Goal: Task Accomplishment & Management: Use online tool/utility

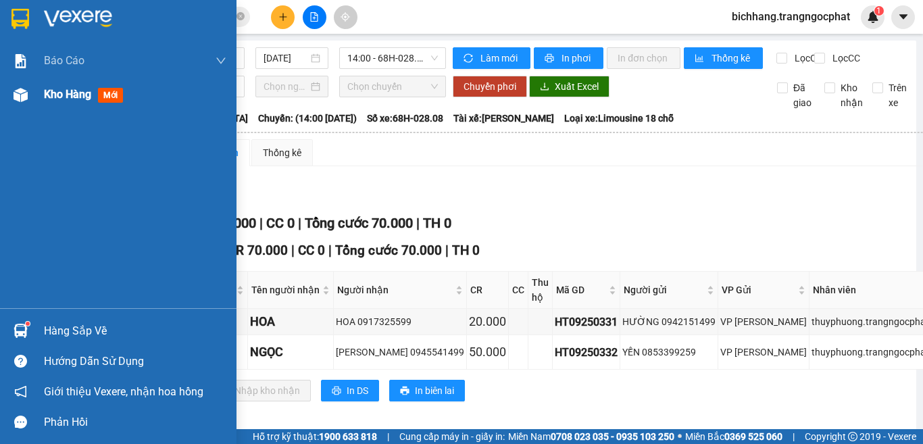
click at [49, 93] on span "Kho hàng" at bounding box center [67, 94] width 47 height 13
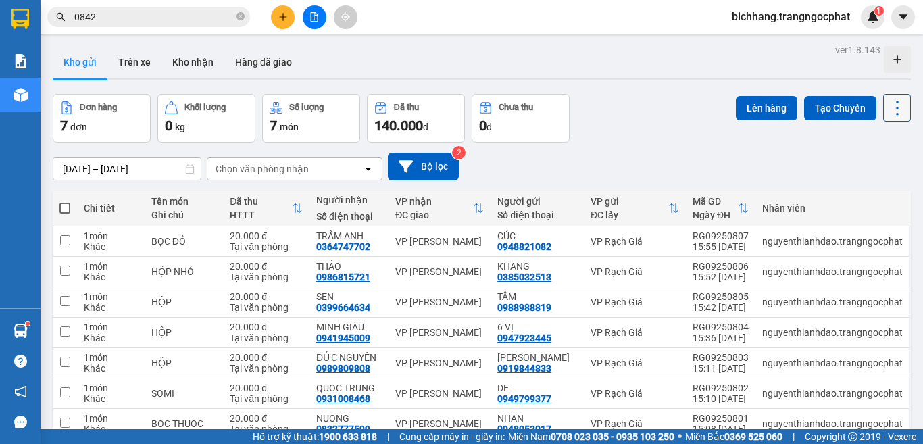
click at [883, 120] on button at bounding box center [897, 108] width 28 height 28
click at [861, 192] on span "Làm mới" at bounding box center [866, 194] width 37 height 14
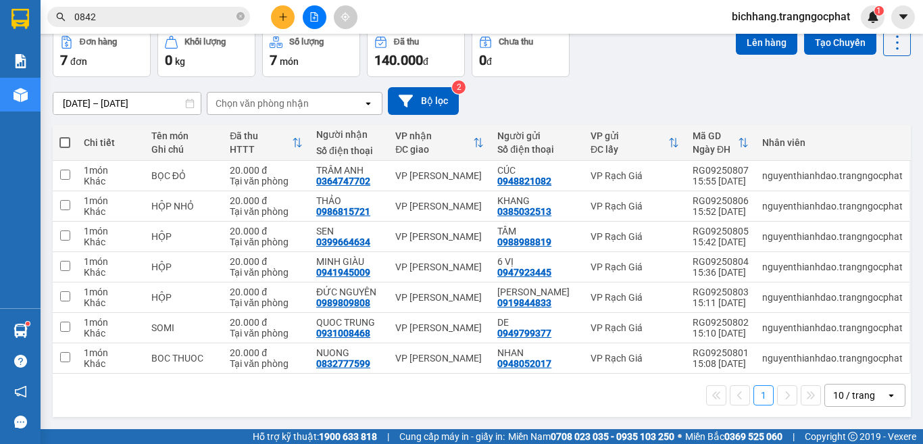
click at [311, 17] on icon "file-add" at bounding box center [314, 16] width 9 height 9
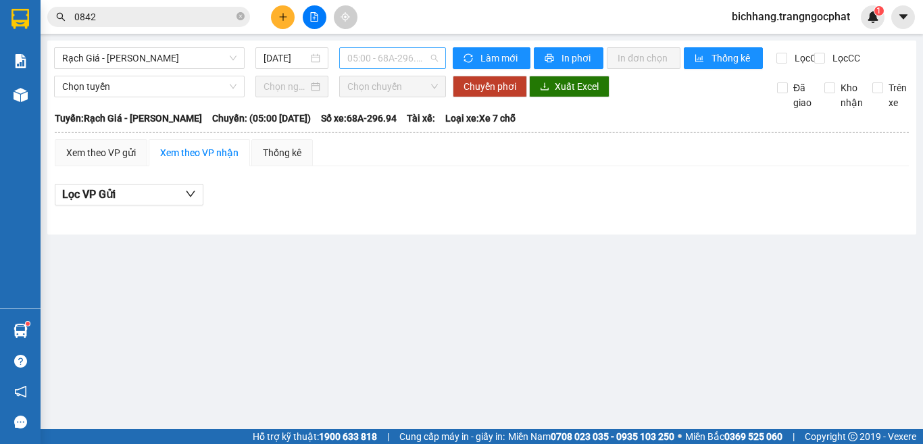
click at [396, 55] on span "05:00 - 68A-296.94" at bounding box center [392, 58] width 91 height 20
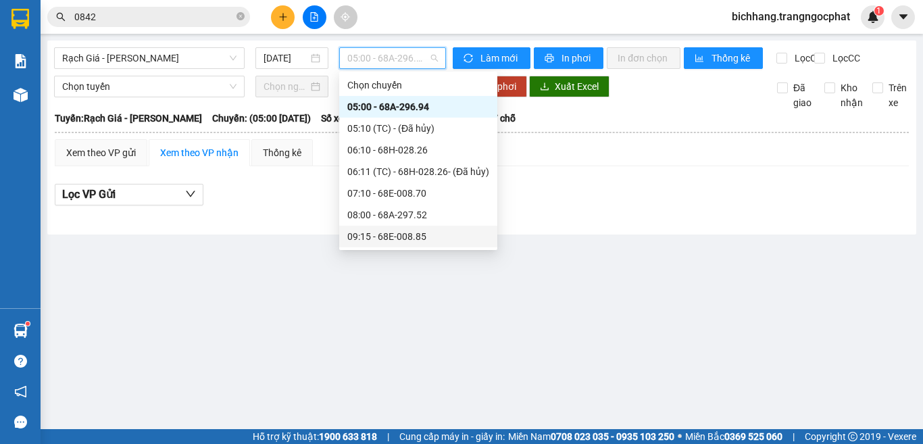
scroll to position [203, 0]
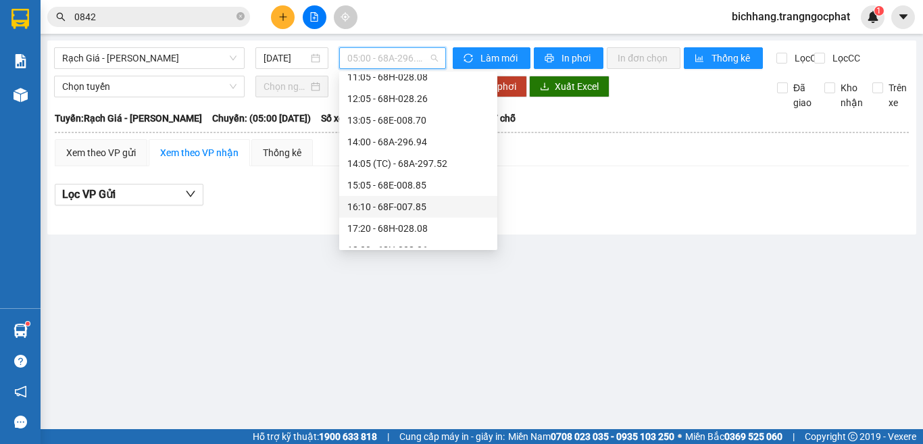
click at [402, 208] on div "16:10 - 68F-007.85" at bounding box center [418, 206] width 142 height 15
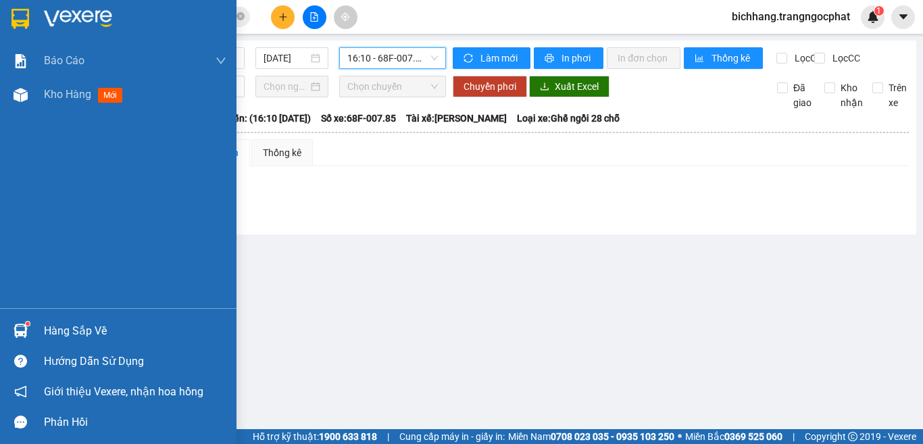
click at [54, 336] on div "Hàng sắp về" at bounding box center [135, 331] width 183 height 20
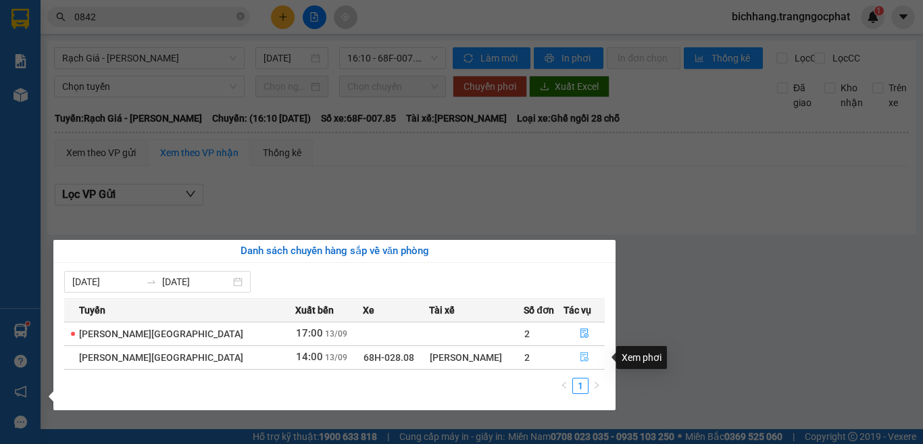
click at [580, 360] on icon "file-done" at bounding box center [584, 356] width 9 height 9
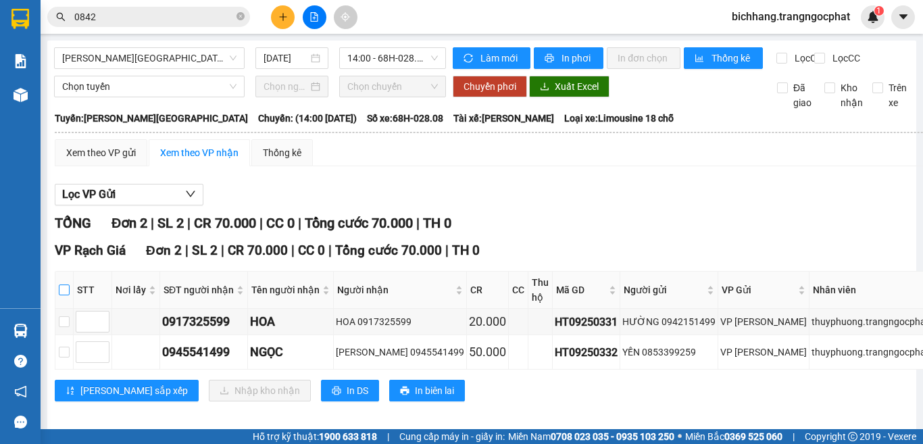
click at [67, 295] on input "checkbox" at bounding box center [64, 290] width 11 height 11
checkbox input "true"
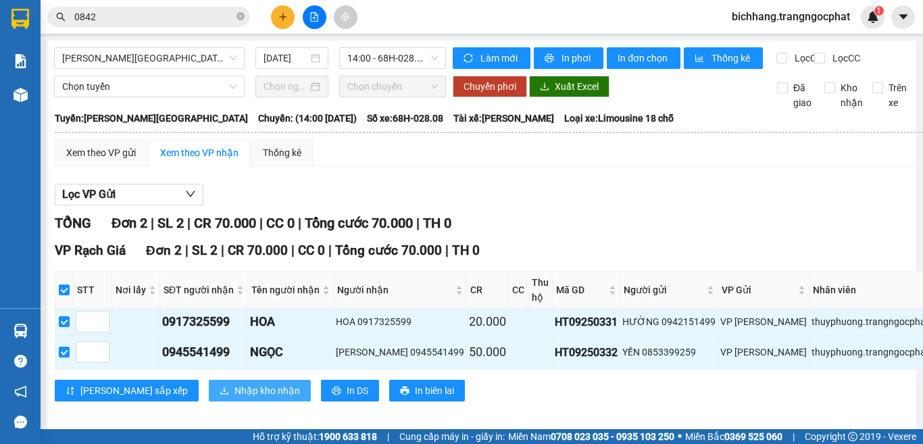
click at [235, 398] on span "Nhập kho nhận" at bounding box center [268, 390] width 66 height 15
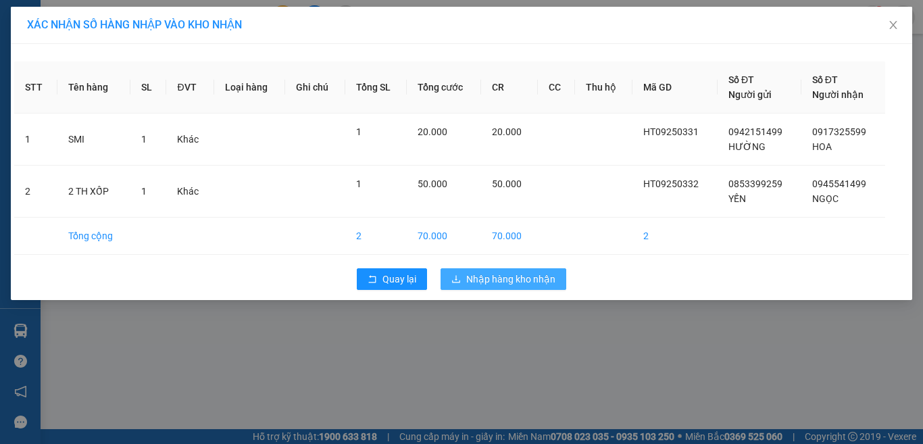
click at [477, 278] on span "Nhập hàng kho nhận" at bounding box center [510, 279] width 89 height 15
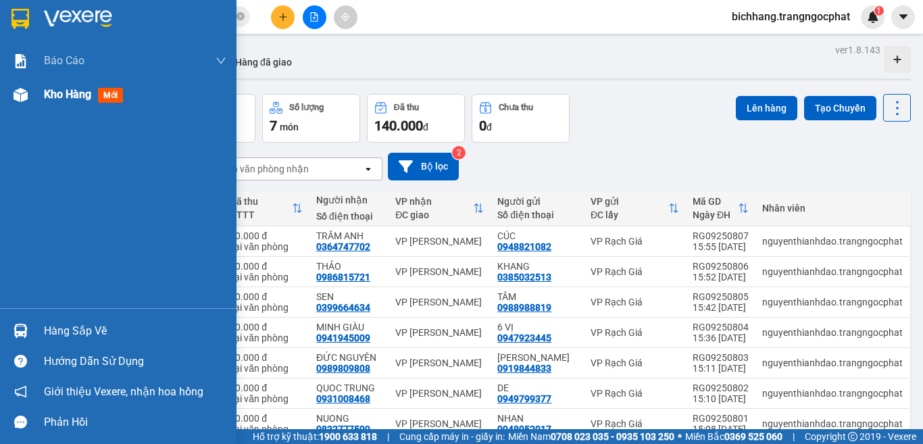
click at [70, 99] on span "Kho hàng" at bounding box center [67, 94] width 47 height 13
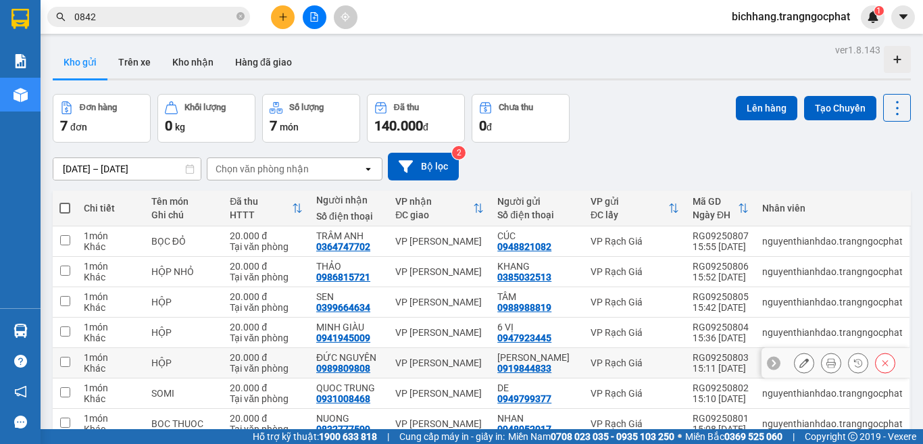
scroll to position [66, 0]
